Goal: Find specific page/section: Find specific page/section

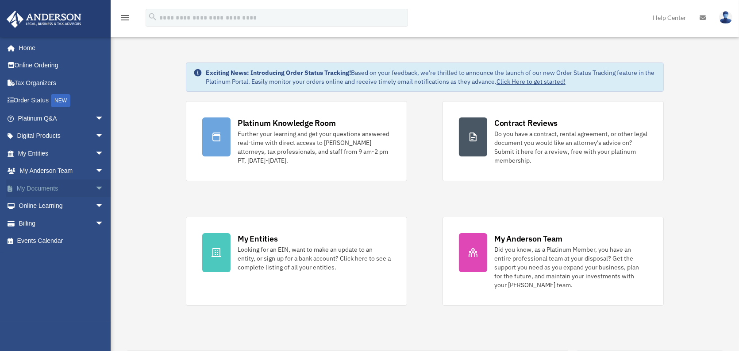
click at [54, 190] on link "My Documents arrow_drop_down" at bounding box center [61, 188] width 111 height 18
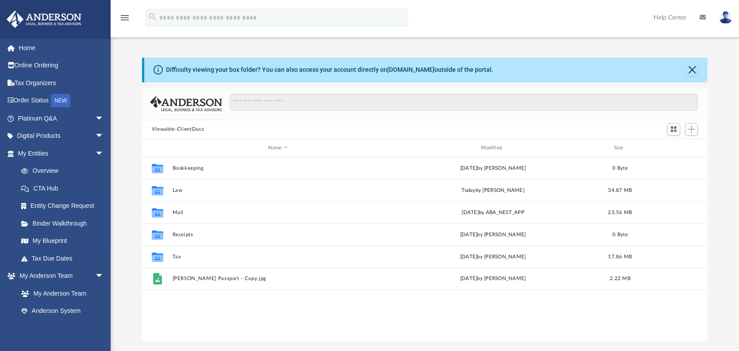
scroll to position [194, 559]
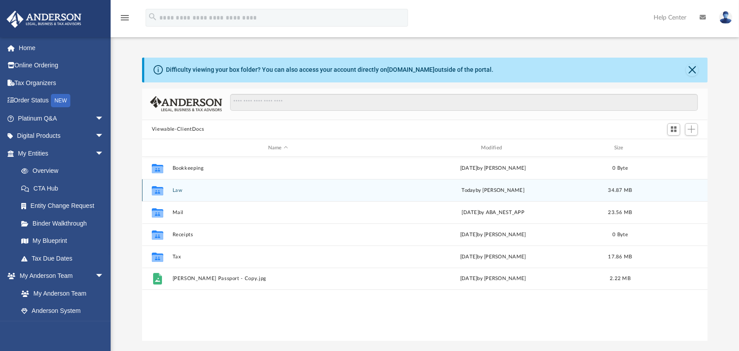
click at [173, 190] on button "Law" at bounding box center [278, 190] width 211 height 6
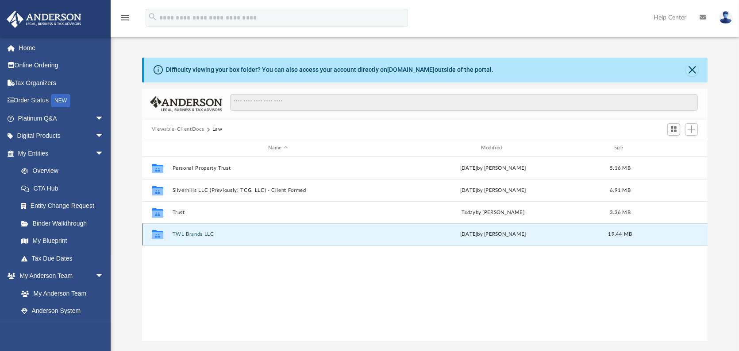
click at [198, 236] on button "TWL Brands LLC" at bounding box center [278, 234] width 211 height 6
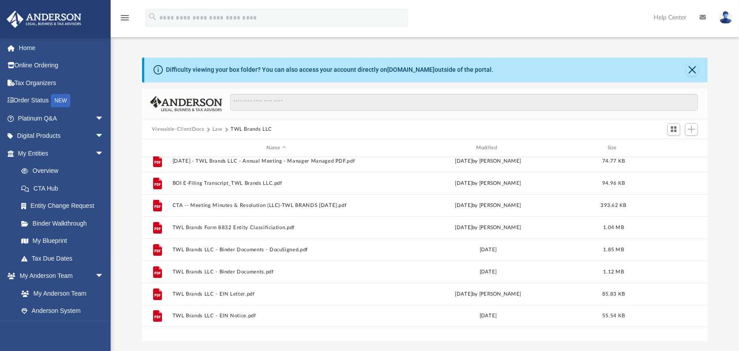
scroll to position [0, 0]
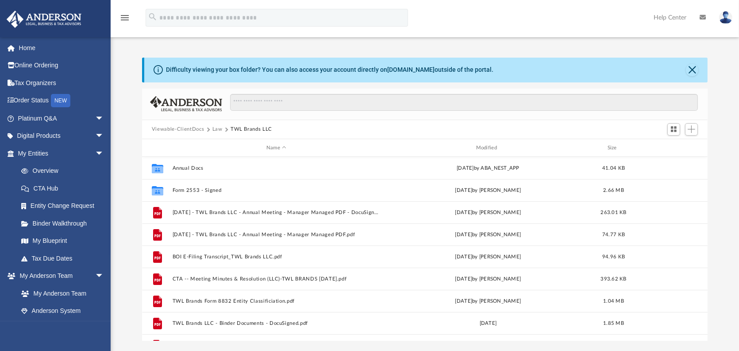
click at [177, 129] on button "Viewable-ClientDocs" at bounding box center [178, 129] width 52 height 8
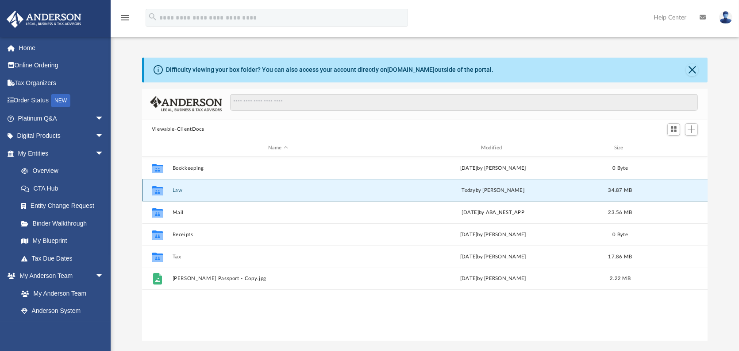
click at [176, 190] on button "Law" at bounding box center [278, 190] width 211 height 6
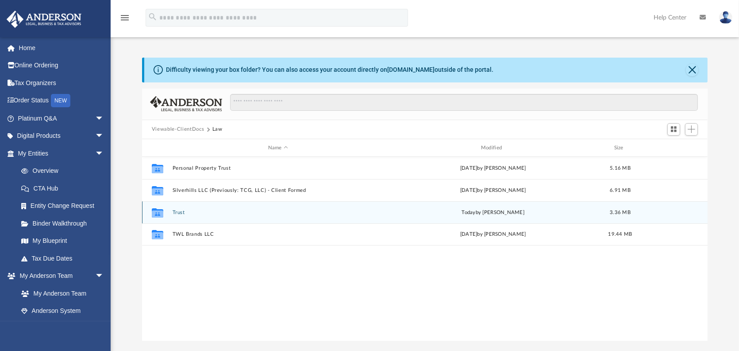
click at [179, 213] on button "Trust" at bounding box center [278, 212] width 211 height 6
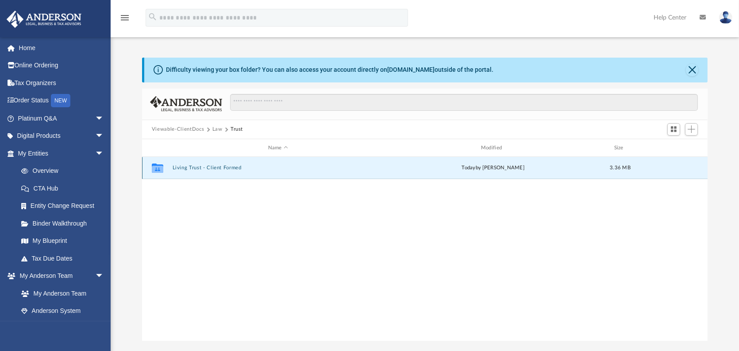
click at [193, 169] on button "Living Trust - Client Formed" at bounding box center [278, 168] width 211 height 6
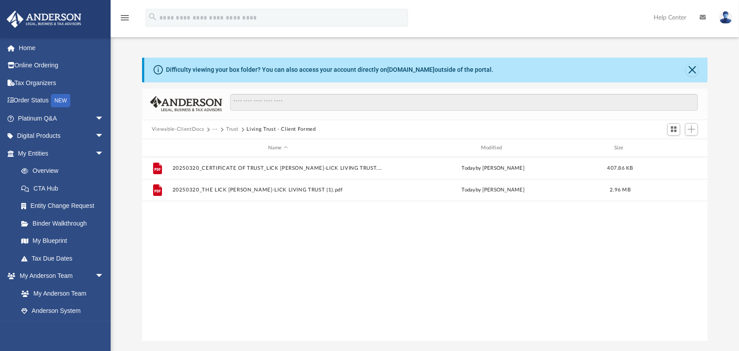
click at [235, 127] on button "Trust" at bounding box center [232, 129] width 12 height 8
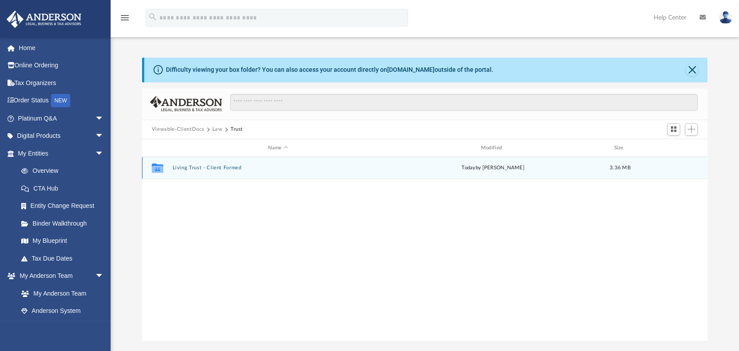
click at [212, 168] on button "Living Trust - Client Formed" at bounding box center [278, 168] width 211 height 6
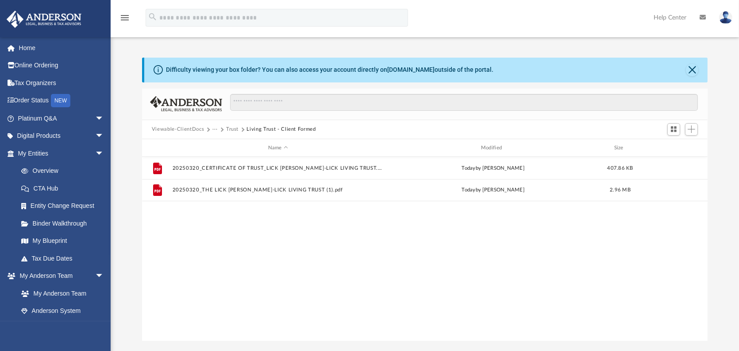
click at [173, 131] on button "Viewable-ClientDocs" at bounding box center [178, 129] width 52 height 8
